Goal: Check status

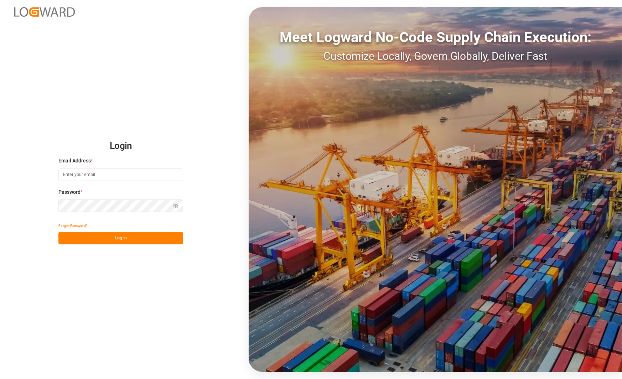
type input "[PERSON_NAME][EMAIL_ADDRESS][PERSON_NAME][DOMAIN_NAME]"
click at [119, 235] on button "Log In" at bounding box center [120, 238] width 125 height 12
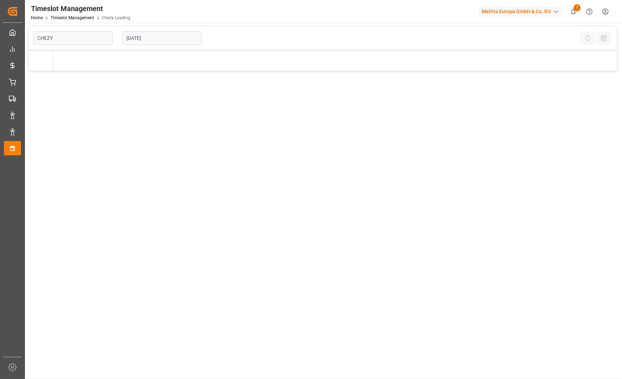
type input "Chezy Loading"
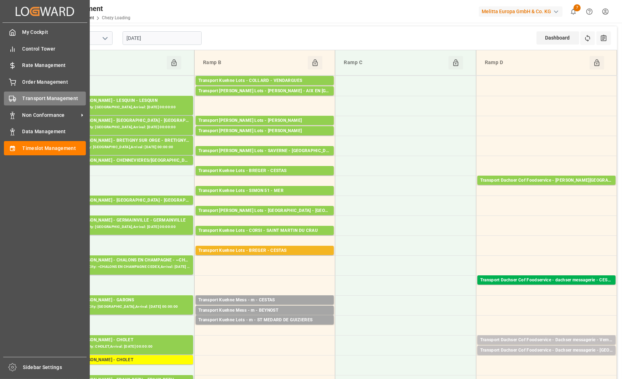
click at [26, 98] on span "Transport Management" at bounding box center [54, 98] width 64 height 7
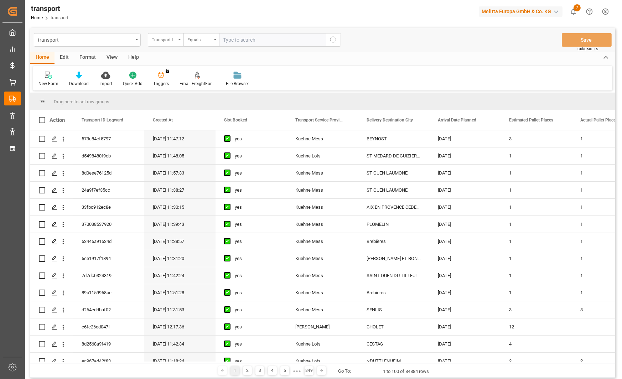
click at [178, 41] on div "Transport ID Logward" at bounding box center [166, 40] width 36 height 14
type input "loadin"
click at [179, 90] on div "Loading Date Actual" at bounding box center [201, 87] width 106 height 15
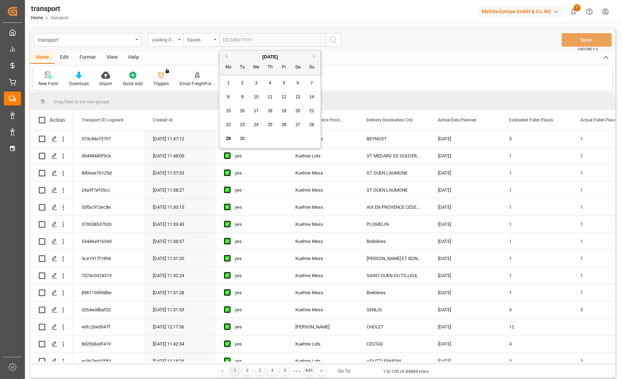
click at [241, 40] on input "text" at bounding box center [272, 40] width 107 height 14
click at [261, 35] on input "text" at bounding box center [272, 40] width 107 height 14
type input "[DATE]"
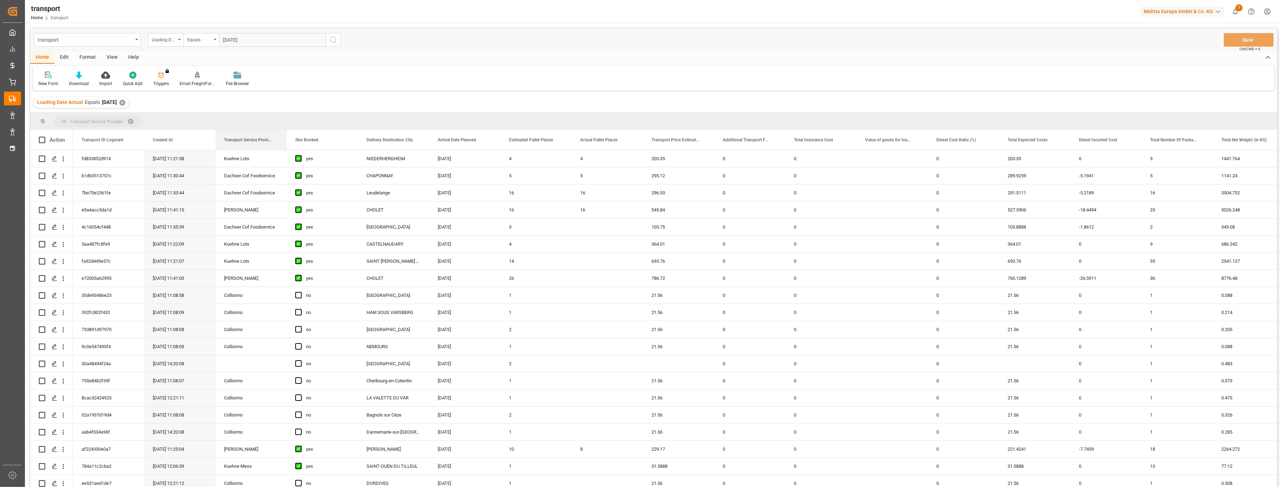
drag, startPoint x: 312, startPoint y: 135, endPoint x: 264, endPoint y: 120, distance: 51.1
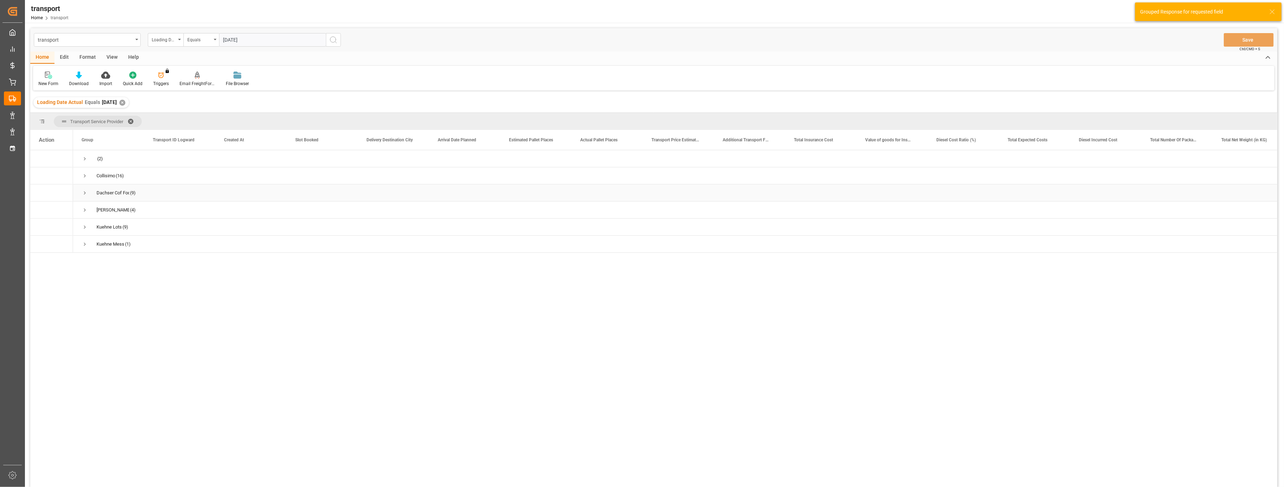
click at [85, 192] on span "Press SPACE to select this row." at bounding box center [85, 193] width 6 height 6
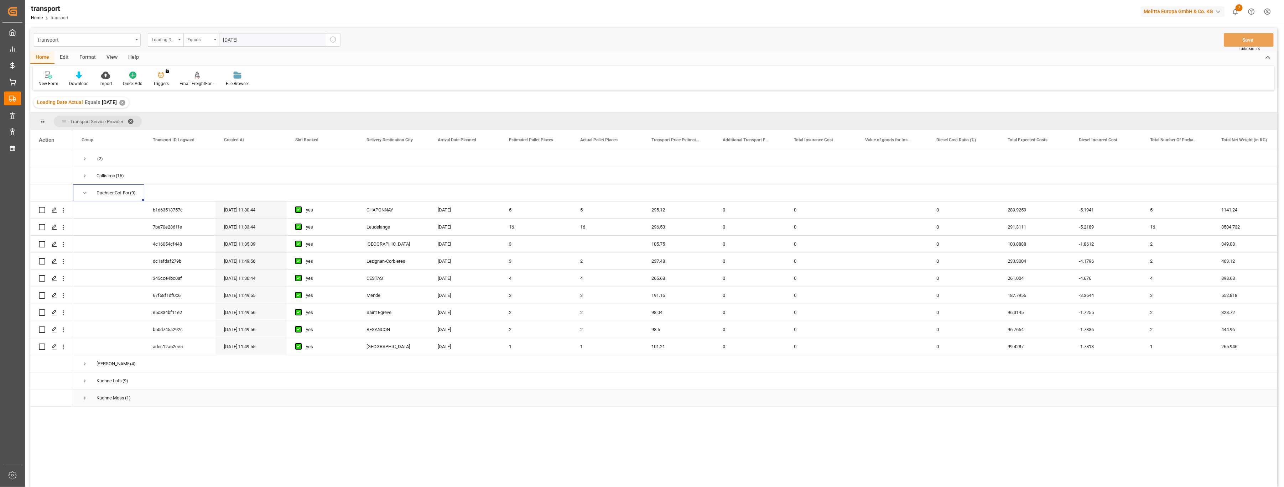
click at [87, 397] on div "[PERSON_NAME] Mess (1)" at bounding box center [108, 398] width 71 height 17
click at [84, 395] on span "Press SPACE to select this row." at bounding box center [85, 398] width 6 height 6
click at [84, 383] on span "Press SPACE to select this row." at bounding box center [85, 381] width 6 height 6
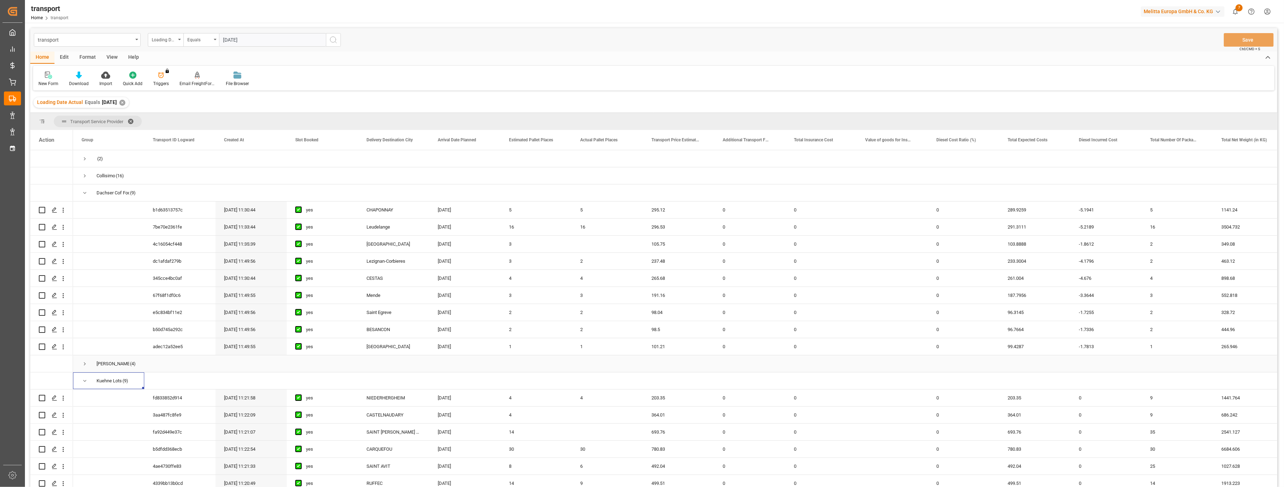
click at [84, 366] on span "Press SPACE to select this row." at bounding box center [85, 364] width 6 height 6
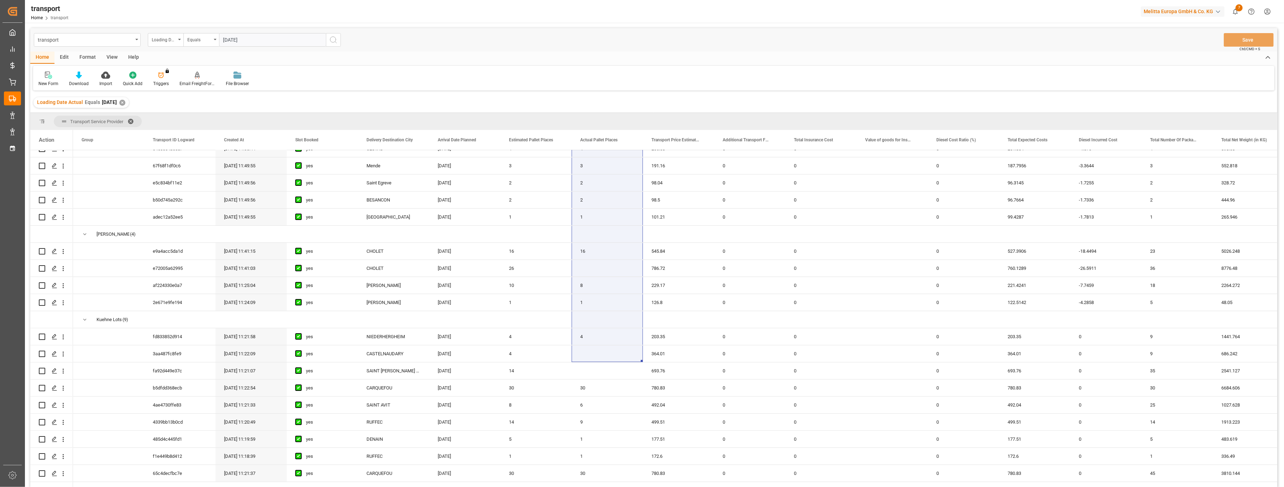
scroll to position [158, 0]
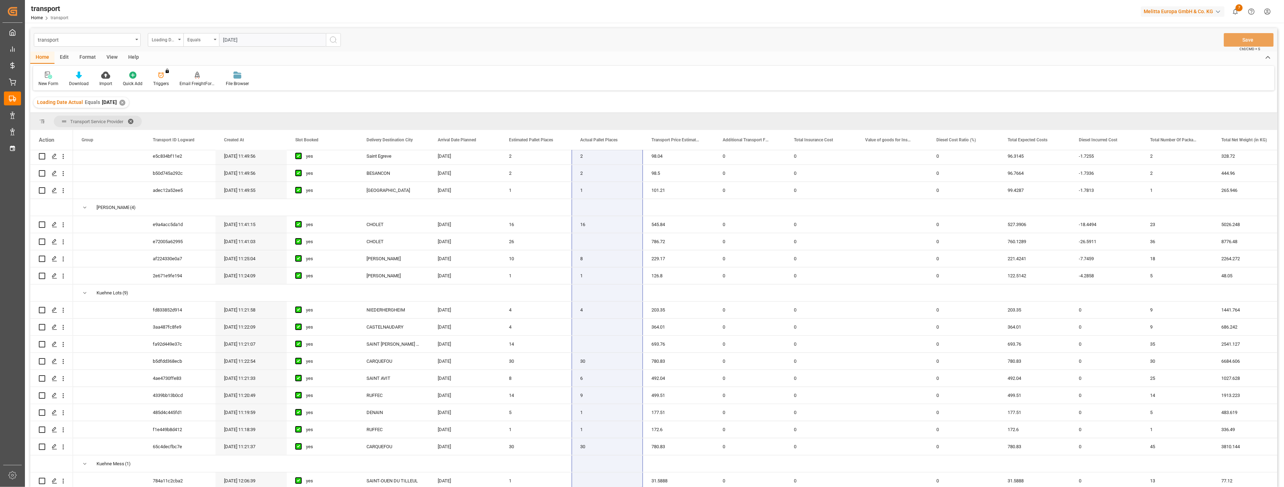
drag, startPoint x: 585, startPoint y: 207, endPoint x: 593, endPoint y: 490, distance: 282.9
click at [593, 487] on html "Created by potrace 1.15, written by [PERSON_NAME] [DATE]-[DATE] Created by potr…" at bounding box center [642, 243] width 1284 height 487
